Goal: Task Accomplishment & Management: Manage account settings

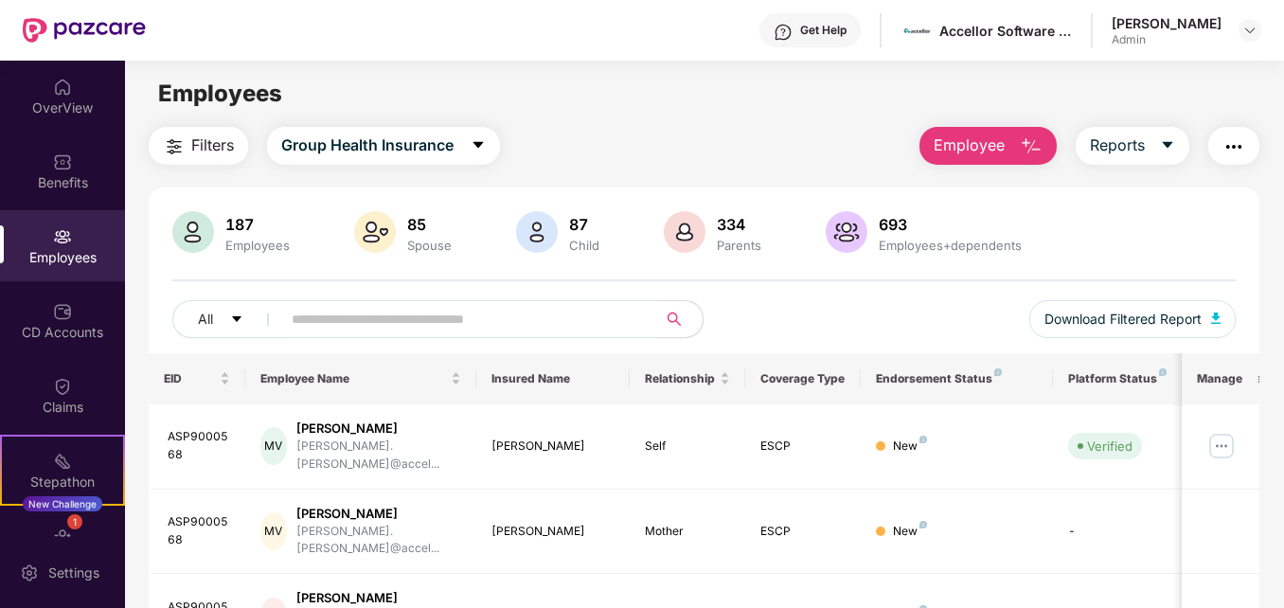
click at [381, 328] on input "text" at bounding box center [461, 319] width 339 height 28
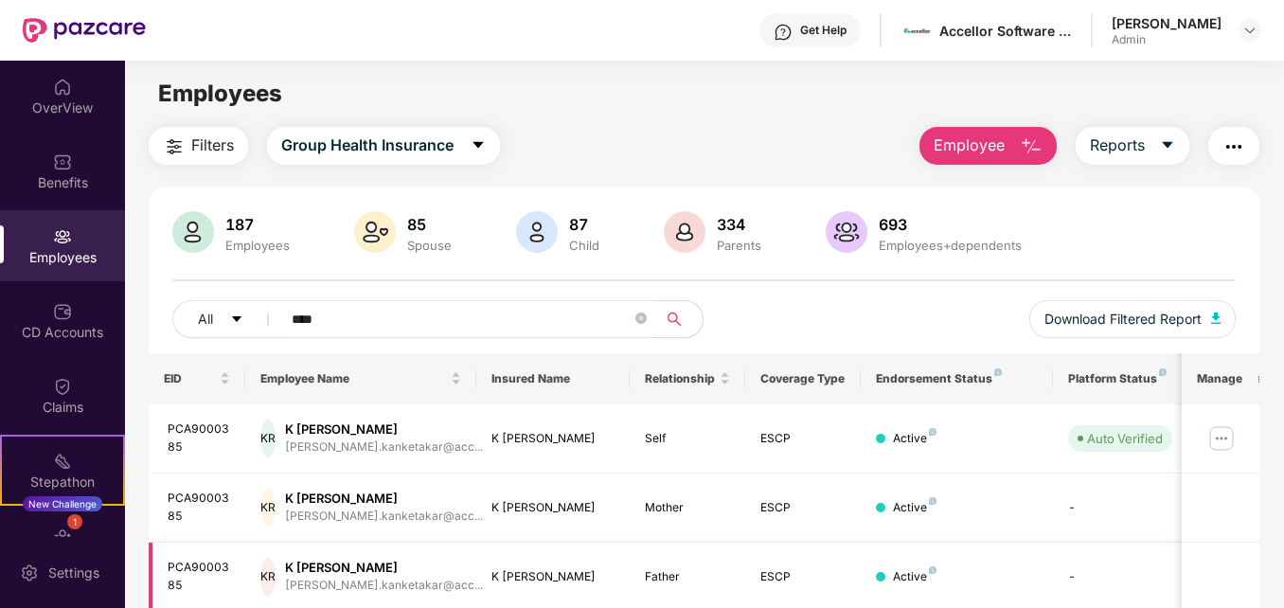
type input "****"
click at [1226, 437] on img at bounding box center [1221, 438] width 30 height 30
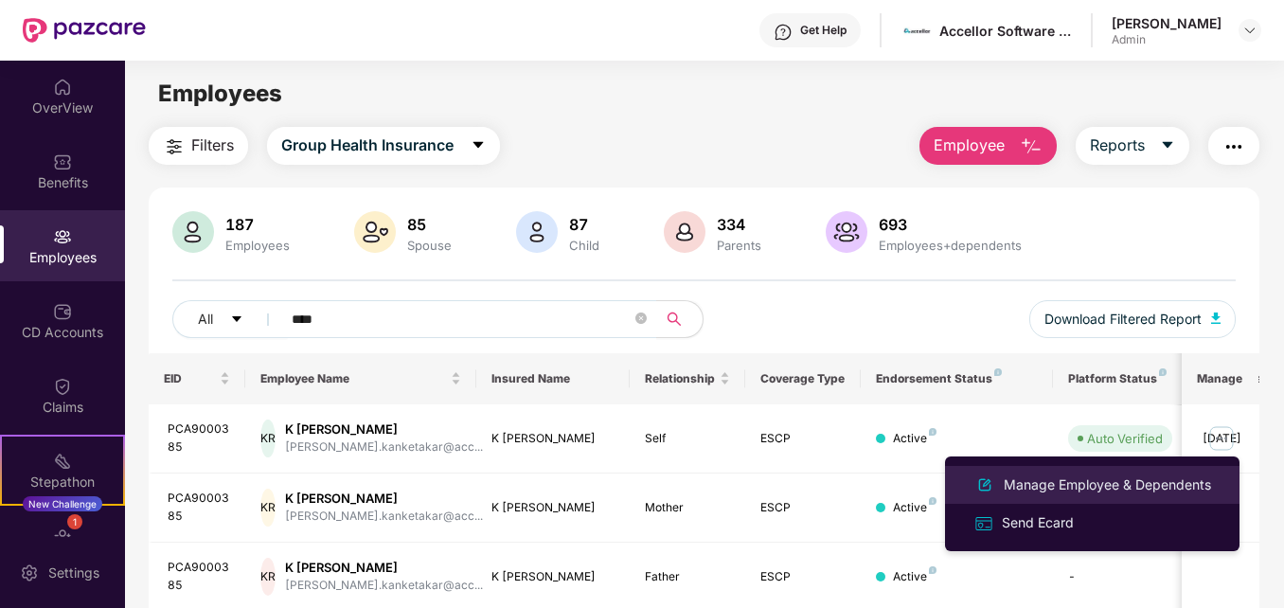
click at [1069, 474] on div "Manage Employee & Dependents" at bounding box center [1107, 484] width 215 height 21
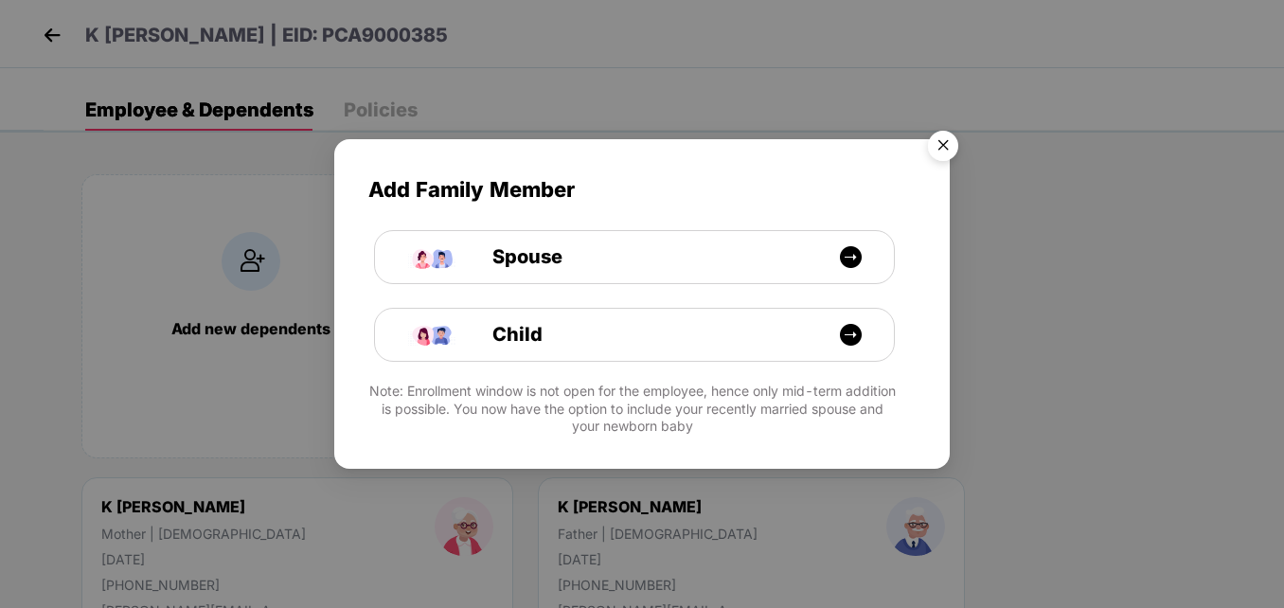
click at [944, 147] on img "Close" at bounding box center [942, 148] width 53 height 53
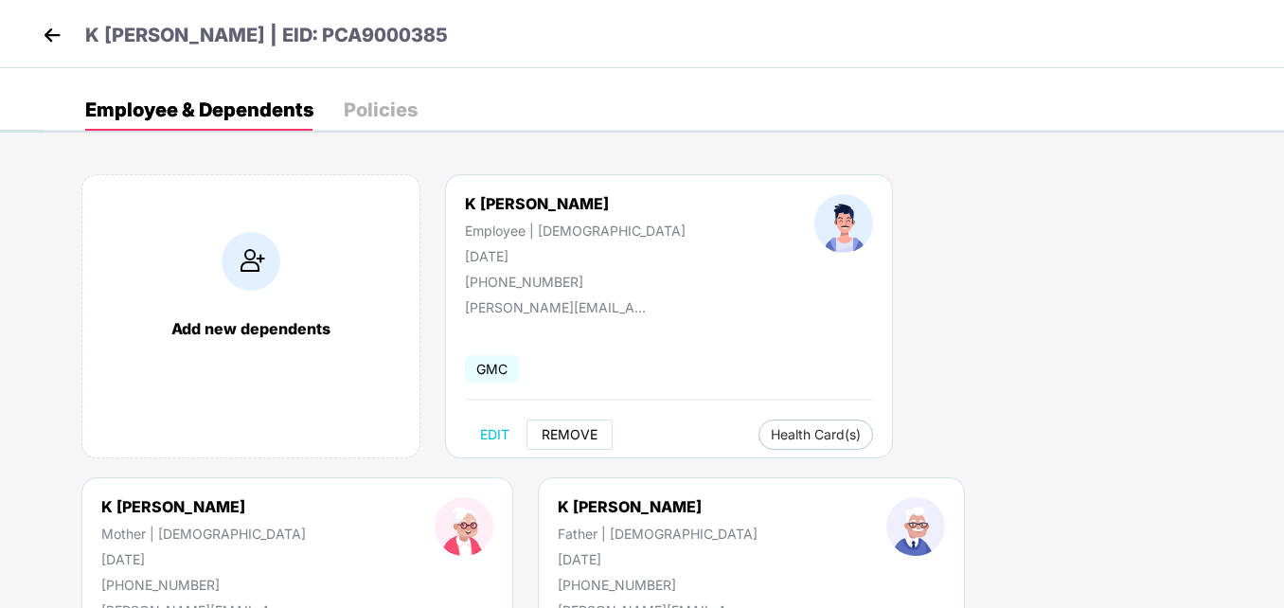
click at [559, 436] on span "REMOVE" at bounding box center [569, 434] width 56 height 15
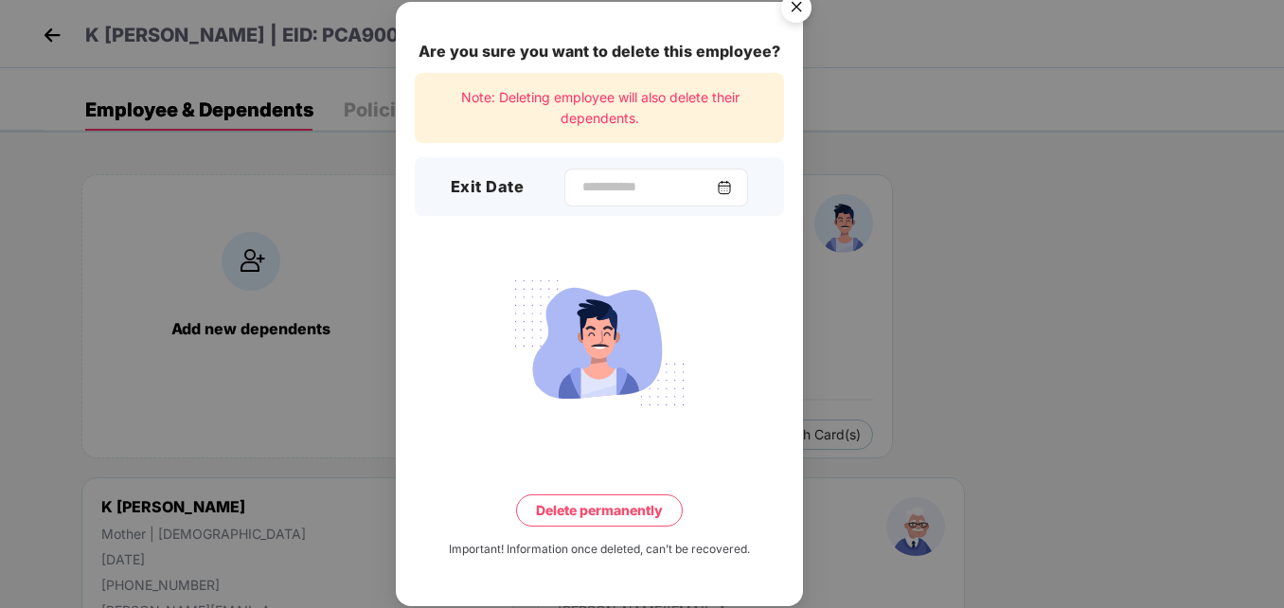
click at [744, 185] on div at bounding box center [656, 187] width 184 height 38
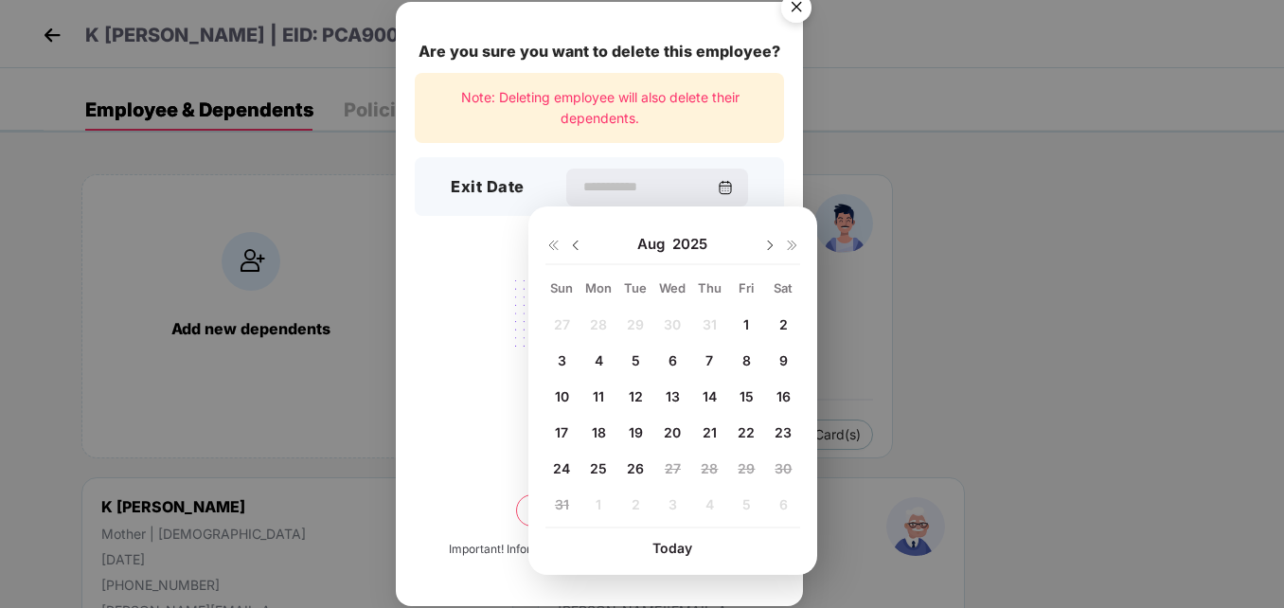
click at [574, 247] on img at bounding box center [575, 245] width 15 height 15
click at [588, 458] on div "28" at bounding box center [598, 468] width 28 height 28
type input "**********"
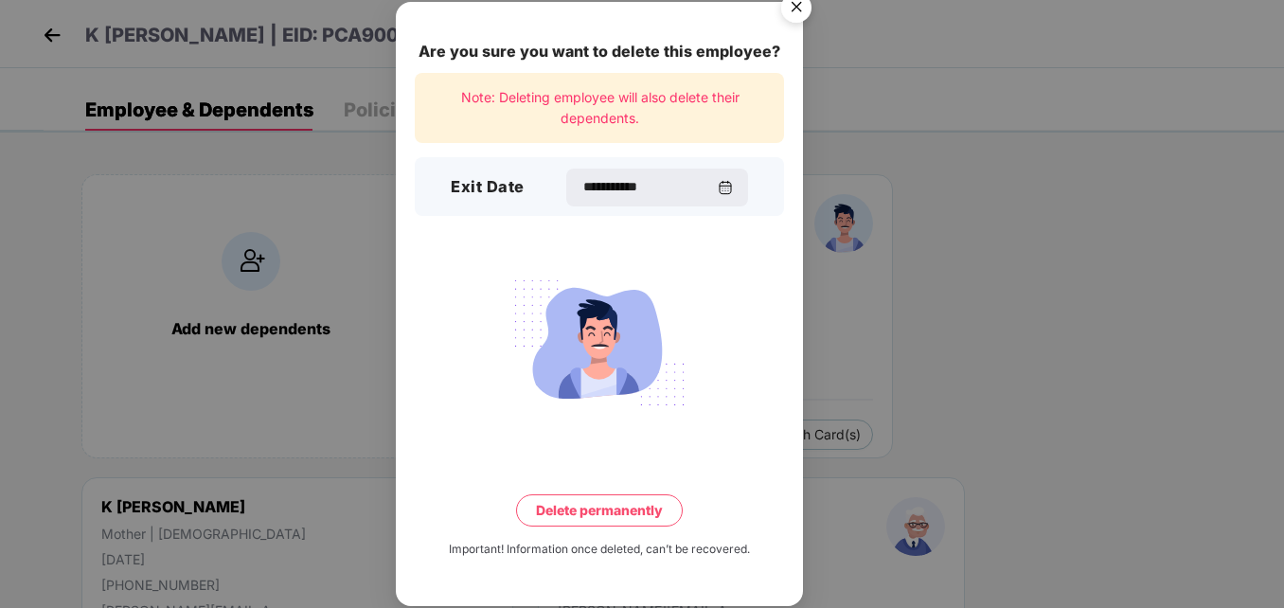
click at [625, 505] on button "Delete permanently" at bounding box center [599, 510] width 167 height 32
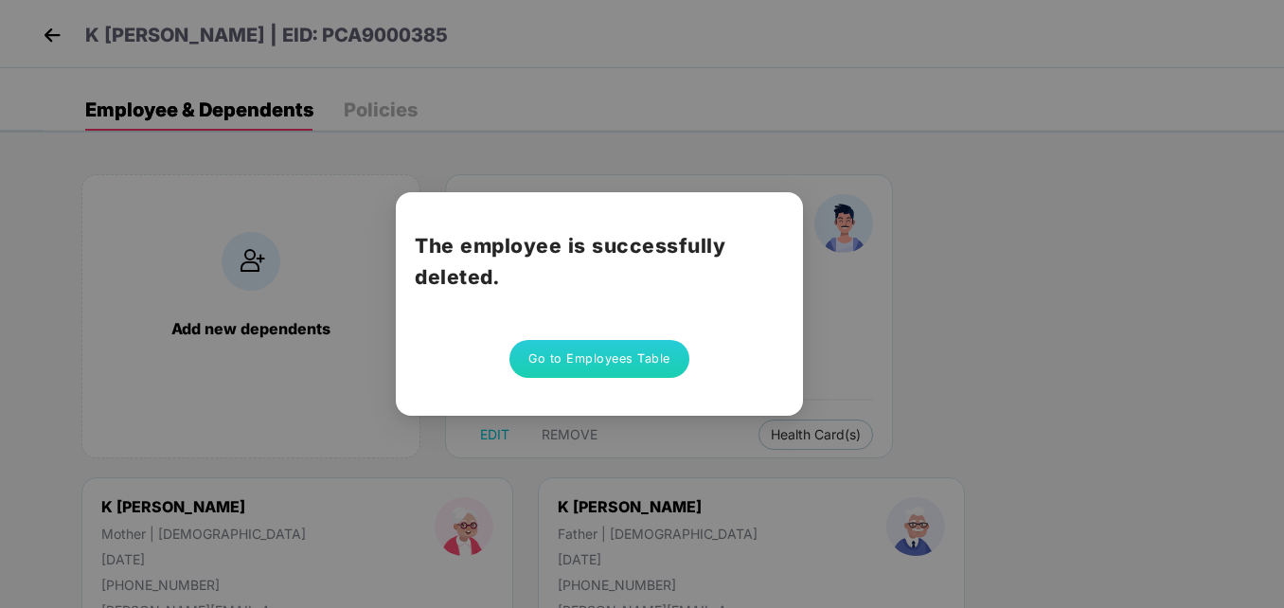
click at [612, 369] on button "Go to Employees Table" at bounding box center [599, 359] width 180 height 38
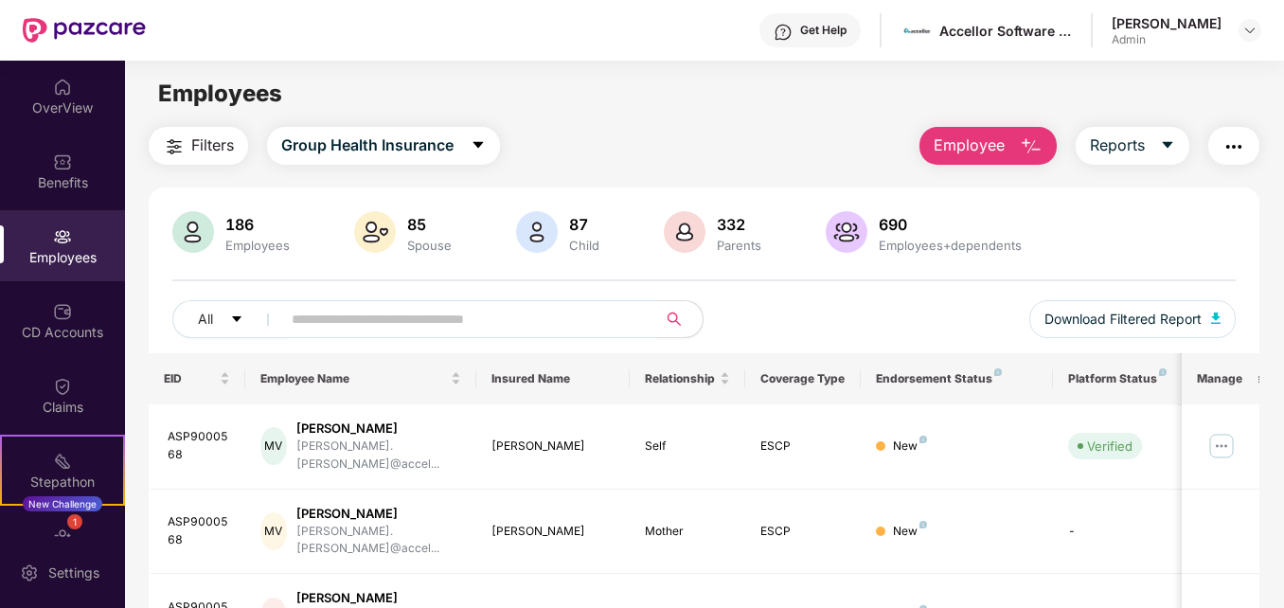
click at [397, 315] on input "text" at bounding box center [461, 319] width 339 height 28
paste input "**********"
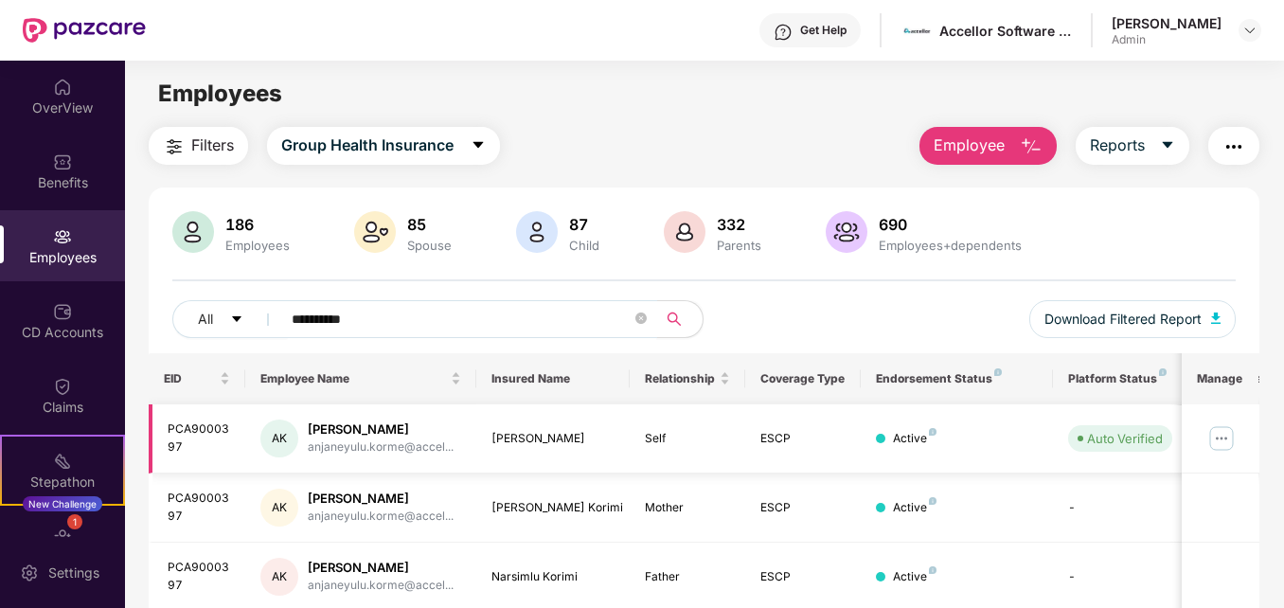
type input "**********"
click at [1218, 442] on img at bounding box center [1221, 438] width 30 height 30
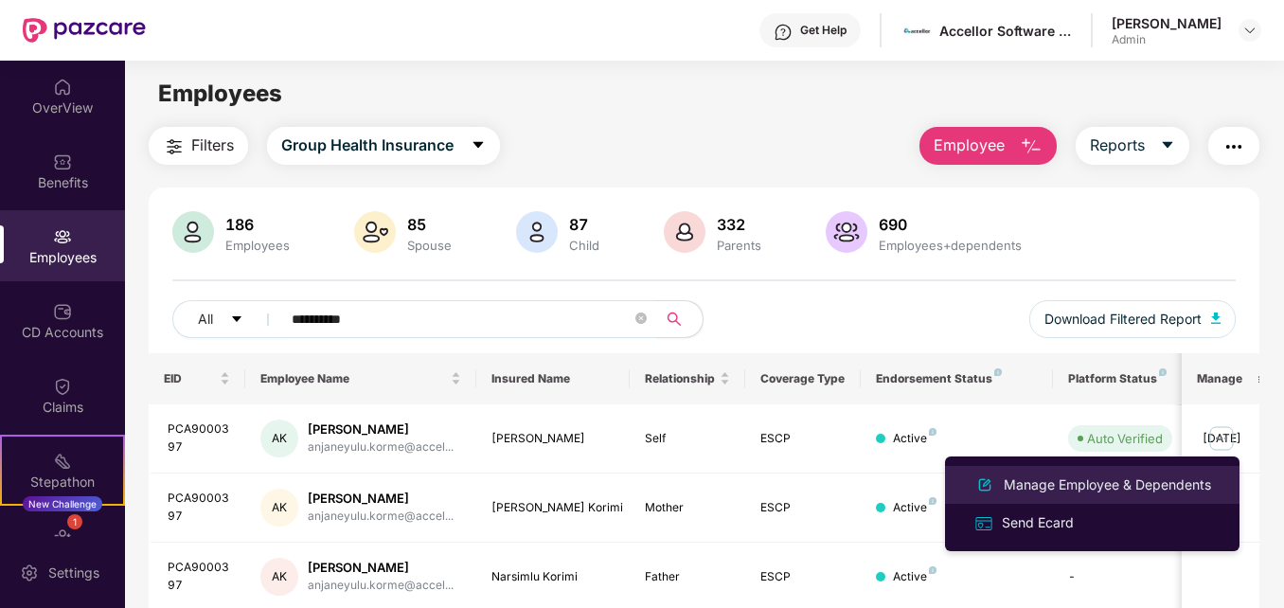
click at [1076, 481] on div "Manage Employee & Dependents" at bounding box center [1107, 484] width 215 height 21
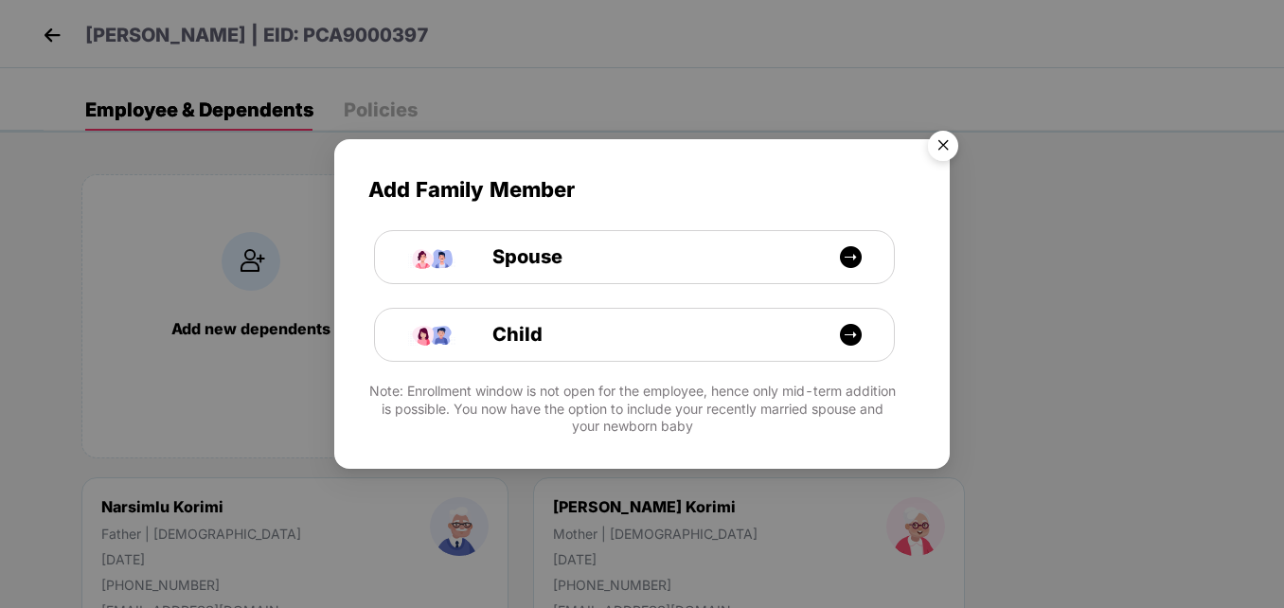
click at [946, 141] on img "Close" at bounding box center [942, 148] width 53 height 53
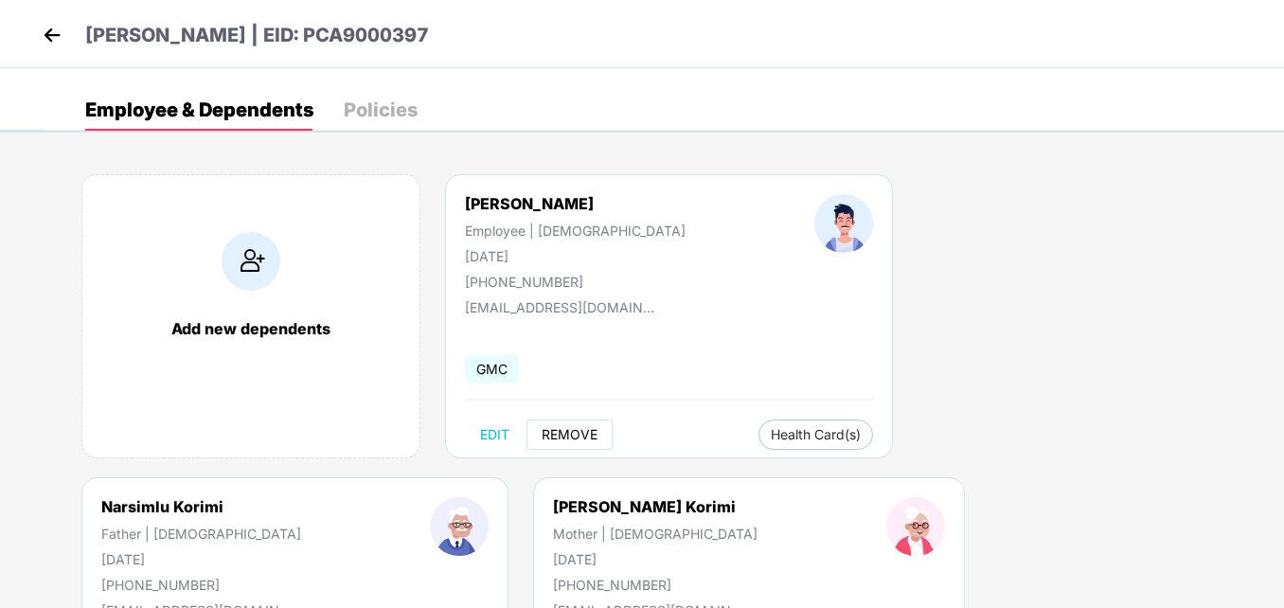
click at [560, 434] on span "REMOVE" at bounding box center [569, 434] width 56 height 15
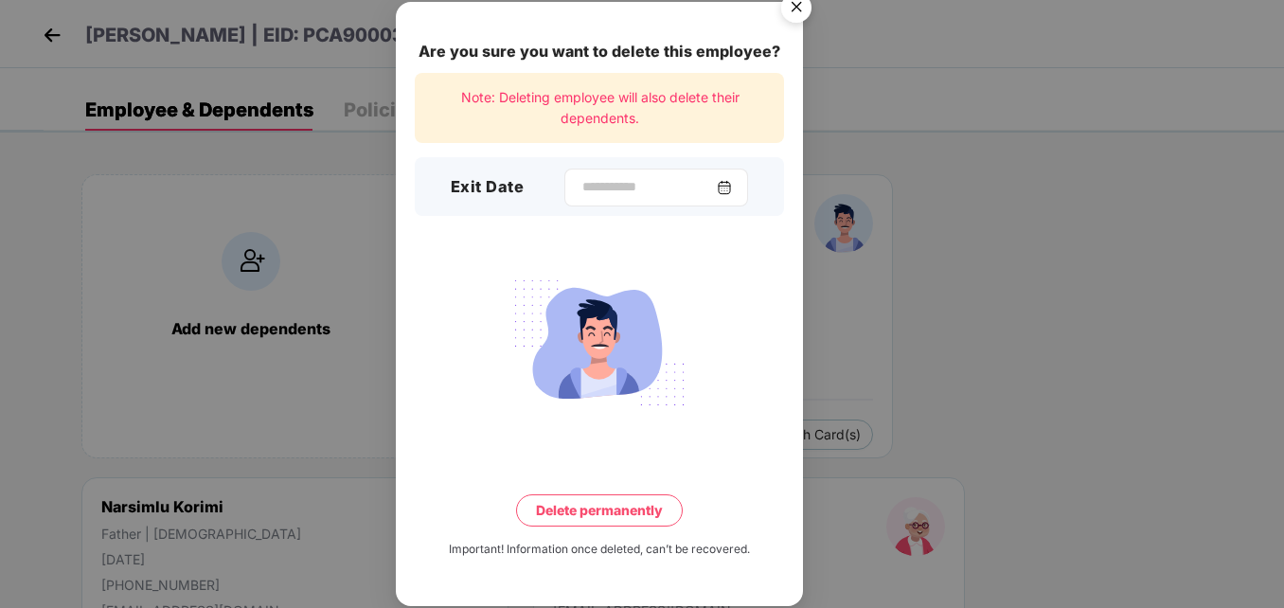
click at [732, 192] on img at bounding box center [724, 187] width 15 height 15
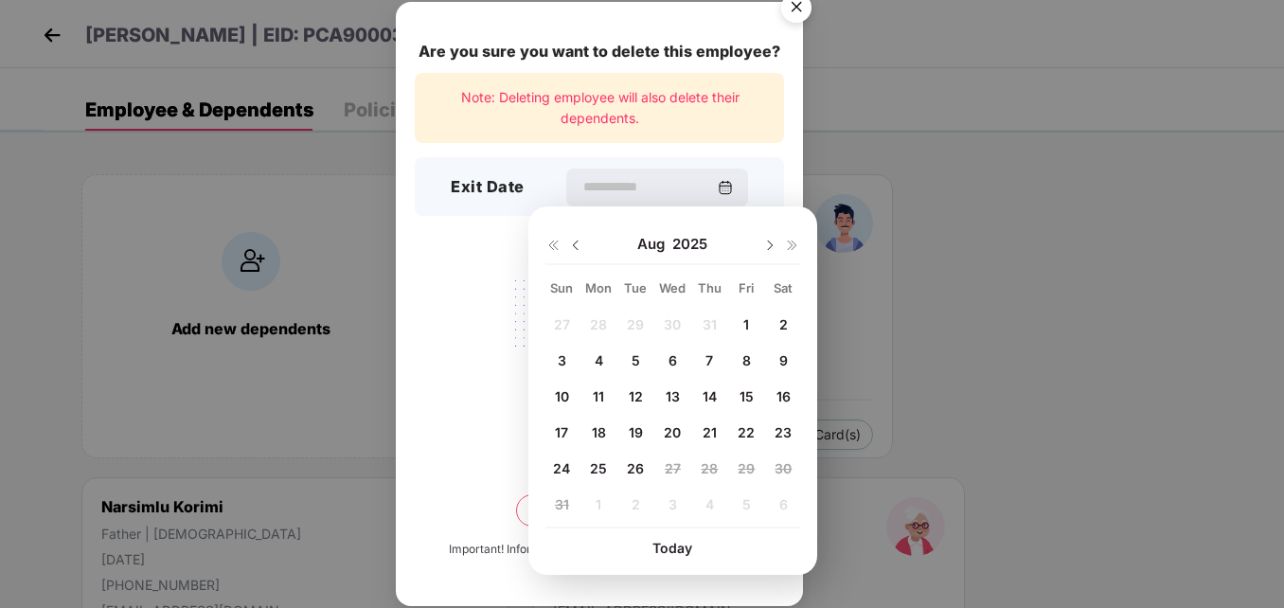
click at [570, 246] on img at bounding box center [575, 245] width 15 height 15
click at [771, 240] on img at bounding box center [769, 245] width 15 height 15
click at [604, 467] on span "28" at bounding box center [598, 468] width 17 height 16
type input "**********"
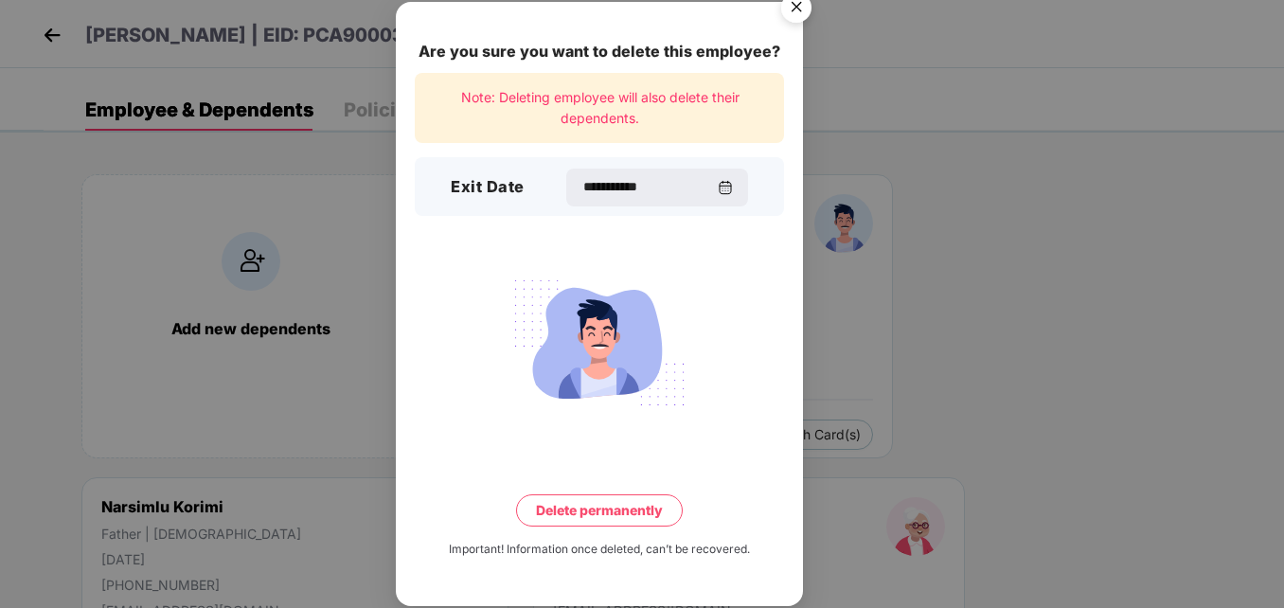
click at [623, 509] on button "Delete permanently" at bounding box center [599, 510] width 167 height 32
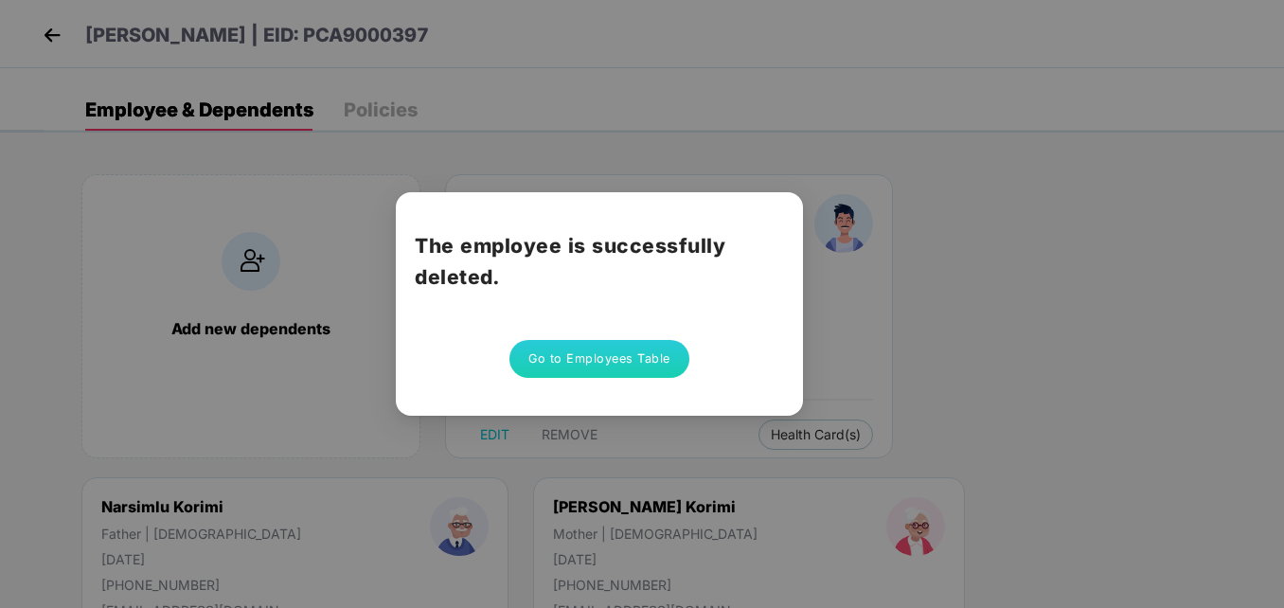
click at [603, 366] on button "Go to Employees Table" at bounding box center [599, 359] width 180 height 38
